Goal: Task Accomplishment & Management: Manage account settings

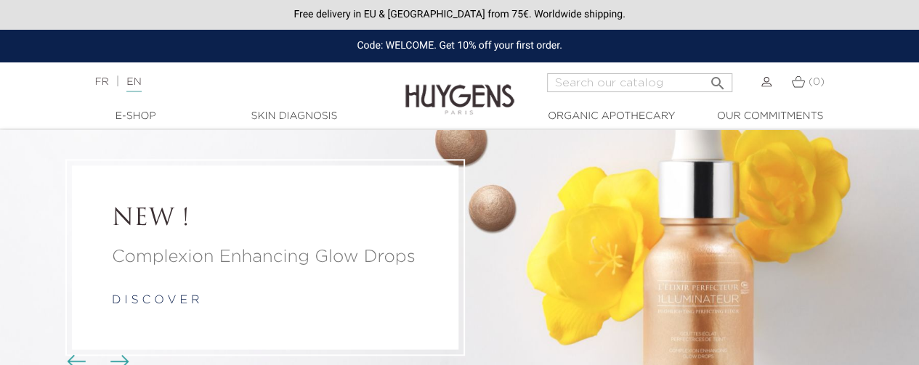
click at [763, 82] on img at bounding box center [766, 82] width 10 height 10
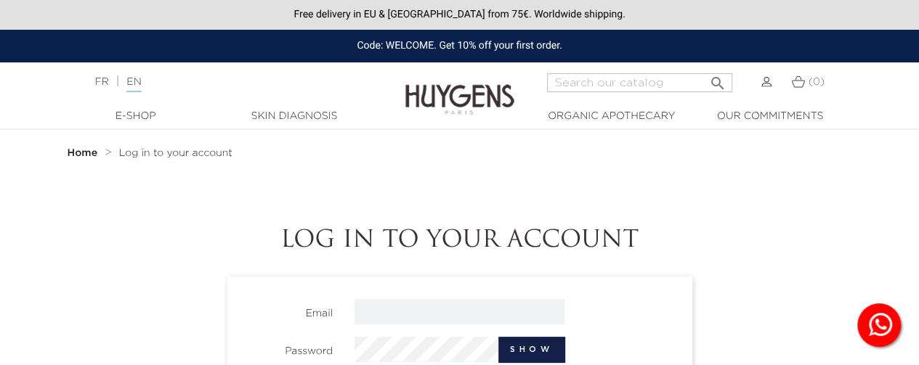
click at [365, 312] on input "email" at bounding box center [460, 311] width 210 height 25
type input "[EMAIL_ADDRESS][PERSON_NAME][PERSON_NAME][DOMAIN_NAME]"
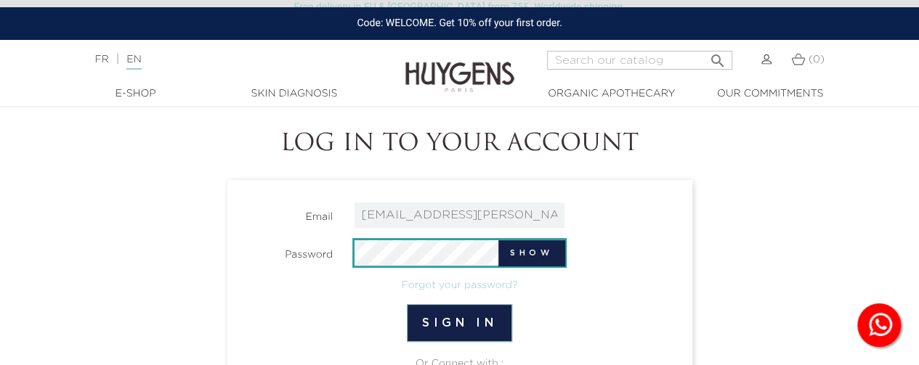
scroll to position [193, 0]
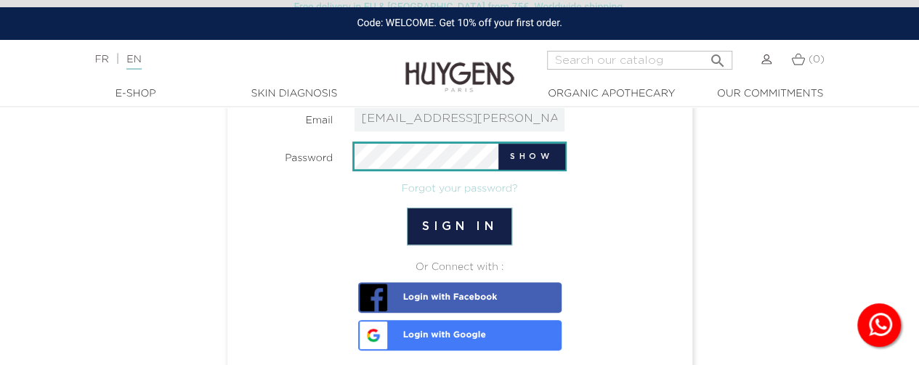
click at [407, 208] on button "Sign in" at bounding box center [459, 227] width 105 height 38
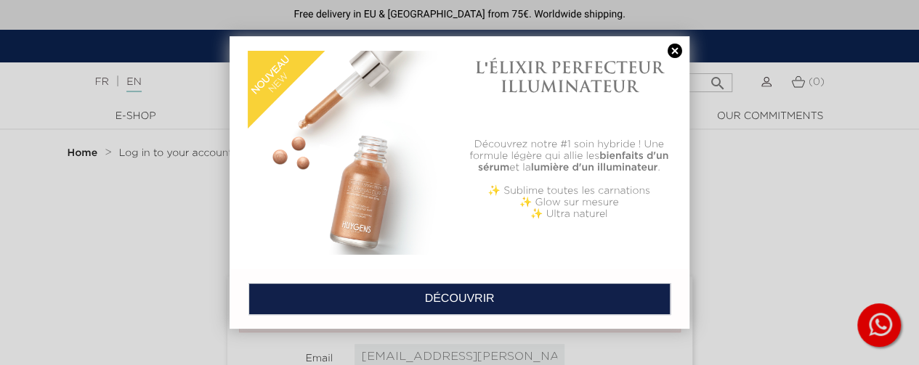
click at [673, 52] on link at bounding box center [675, 51] width 20 height 15
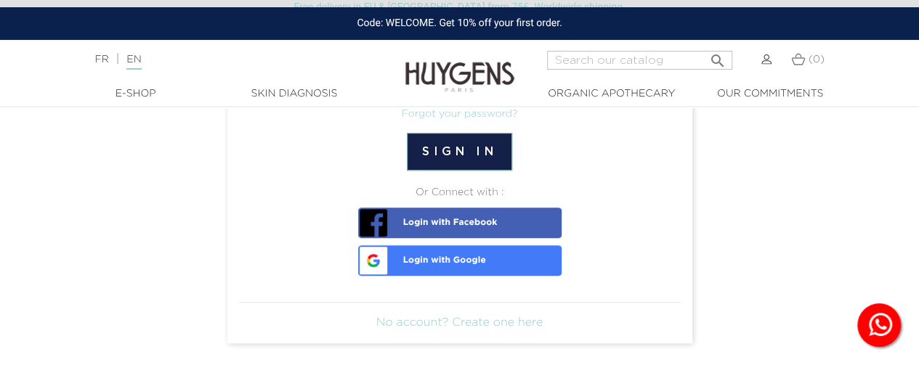
scroll to position [291, 0]
